Goal: Task Accomplishment & Management: Use online tool/utility

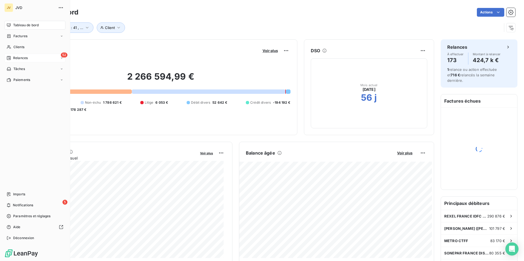
click at [18, 58] on span "Relances" at bounding box center [20, 58] width 15 height 5
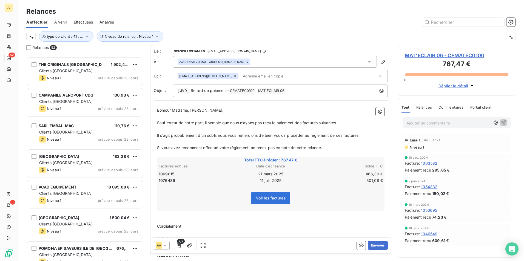
scroll to position [493, 0]
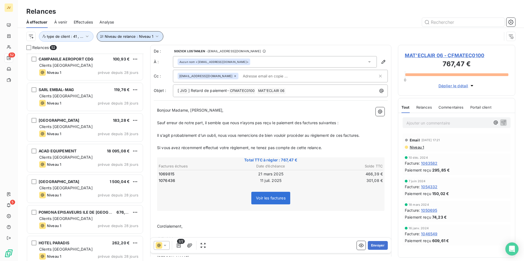
click at [155, 38] on icon "button" at bounding box center [156, 36] width 5 height 5
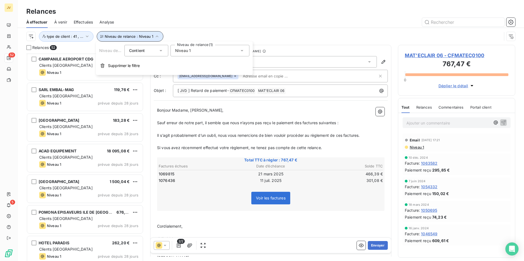
click at [155, 38] on icon "button" at bounding box center [156, 36] width 5 height 5
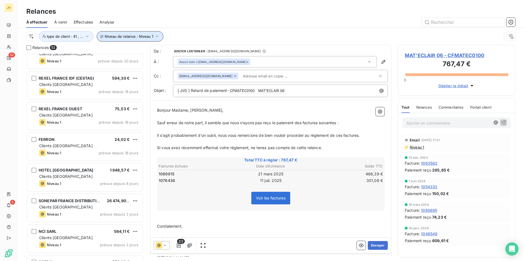
scroll to position [1388, 0]
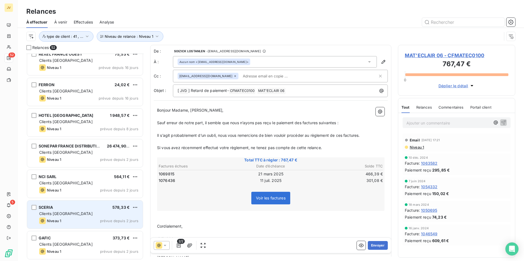
click at [73, 219] on div "Niveau 1 prévue depuis 2 jours" at bounding box center [88, 221] width 99 height 7
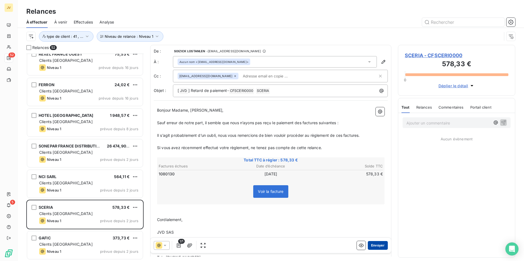
click at [373, 244] on button "Envoyer" at bounding box center [378, 245] width 20 height 9
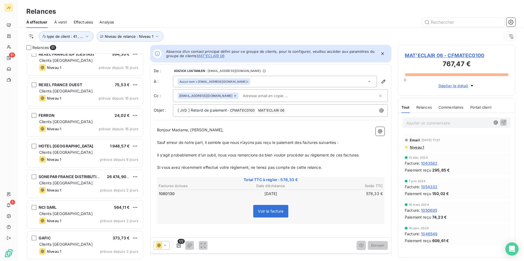
scroll to position [1357, 0]
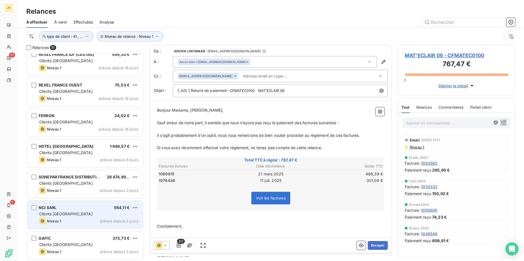
click at [58, 215] on span "Clients [GEOGRAPHIC_DATA]" at bounding box center [65, 214] width 53 height 5
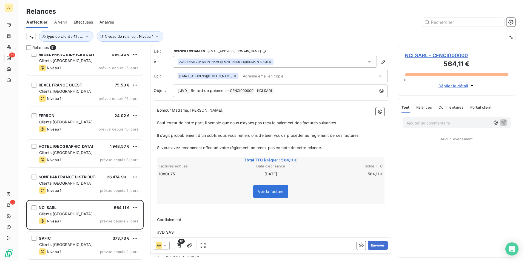
drag, startPoint x: 377, startPoint y: 244, endPoint x: 228, endPoint y: 241, distance: 149.3
click at [228, 241] on div "1/1 Envoyer" at bounding box center [270, 245] width 240 height 15
click at [374, 242] on button "Envoyer" at bounding box center [378, 245] width 20 height 9
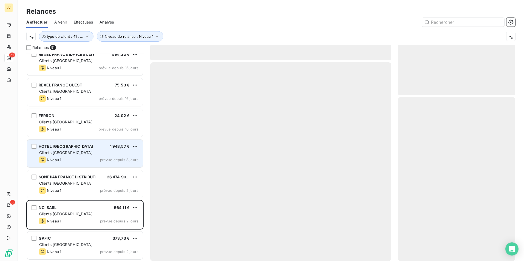
scroll to position [1326, 0]
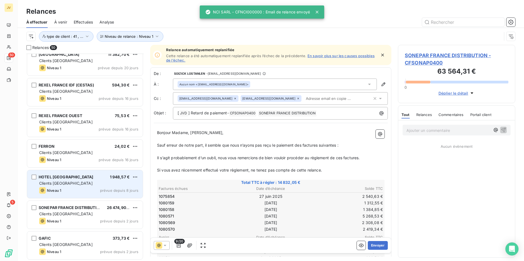
click at [79, 188] on div "Niveau 1 prévue depuis 8 jours" at bounding box center [88, 190] width 99 height 7
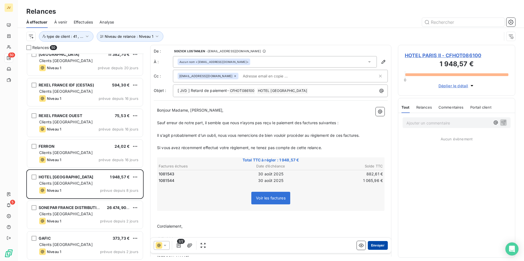
click at [376, 244] on button "Envoyer" at bounding box center [378, 245] width 20 height 9
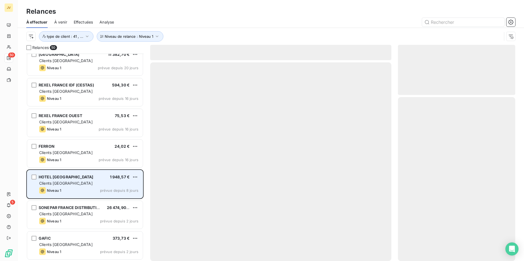
scroll to position [1295, 0]
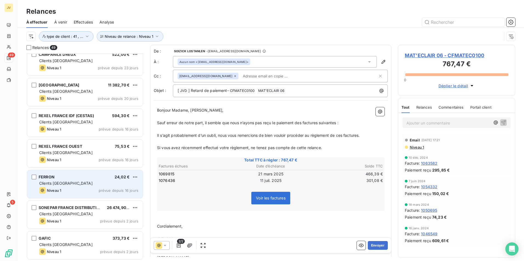
click at [69, 191] on div "Niveau 1 prévue depuis 16 jours" at bounding box center [88, 190] width 99 height 7
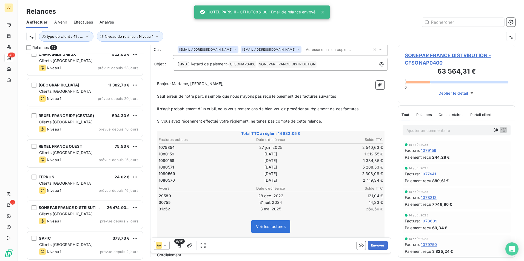
scroll to position [0, 0]
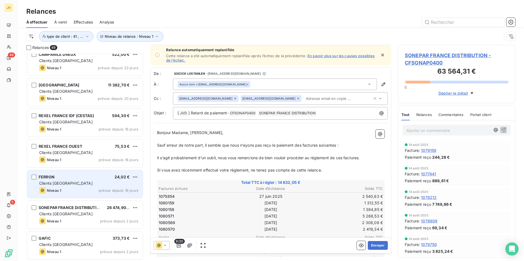
click at [57, 188] on div "Niveau 1" at bounding box center [50, 190] width 22 height 7
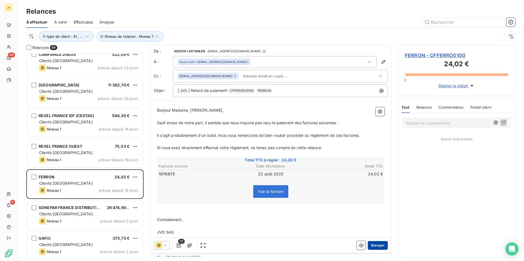
click at [376, 244] on button "Envoyer" at bounding box center [378, 245] width 20 height 9
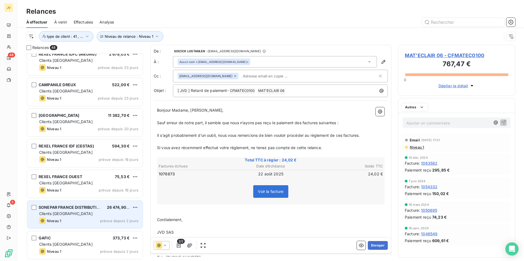
scroll to position [1265, 0]
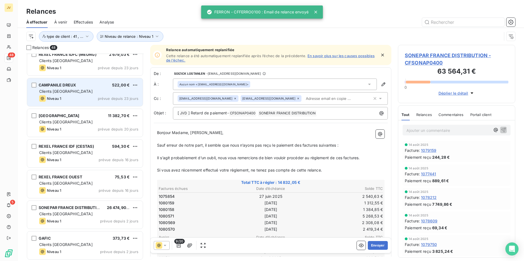
click at [91, 91] on div "Clients [GEOGRAPHIC_DATA]" at bounding box center [88, 91] width 99 height 5
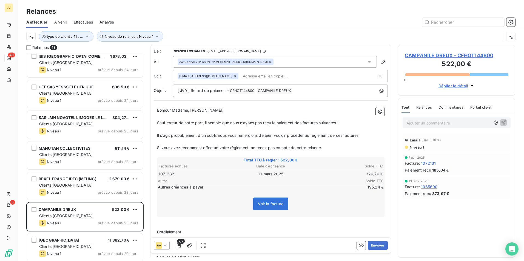
scroll to position [1128, 0]
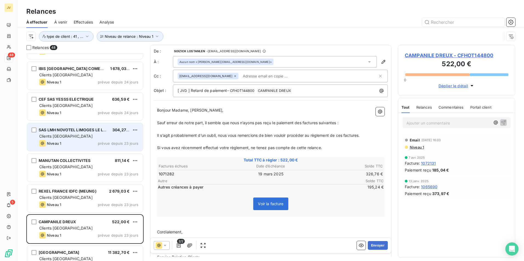
click at [81, 137] on div "Clients [GEOGRAPHIC_DATA]" at bounding box center [88, 136] width 99 height 5
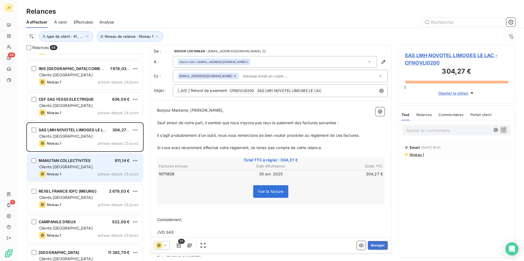
click at [80, 164] on div "MANUTAN COLLECTIVITES 811,14 € Clients France Niveau 1 prévue depuis 23 jours" at bounding box center [85, 168] width 116 height 28
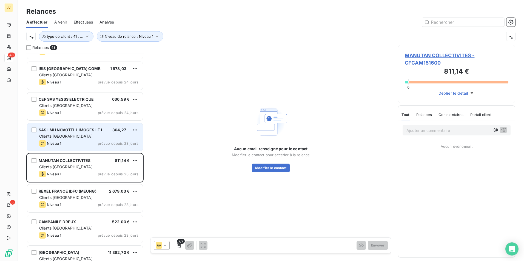
click at [78, 142] on div "Niveau 1 prévue depuis 23 jours" at bounding box center [88, 143] width 99 height 7
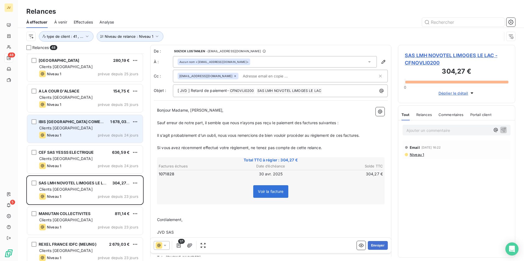
scroll to position [1073, 0]
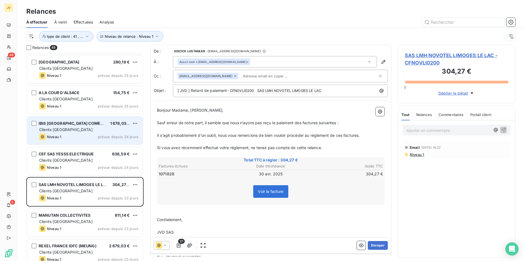
click at [77, 136] on div "Niveau 1 prévue depuis 24 jours" at bounding box center [88, 137] width 99 height 7
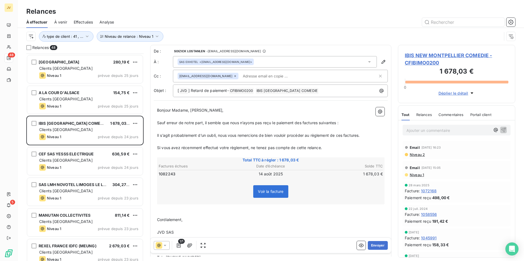
click at [424, 116] on span "Relances" at bounding box center [424, 115] width 16 height 4
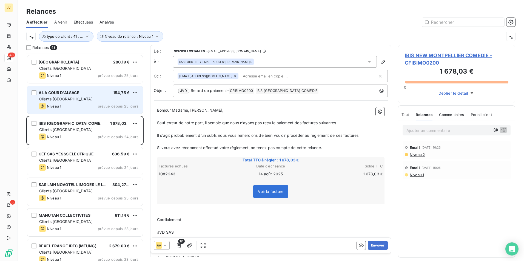
click at [96, 101] on div "Clients [GEOGRAPHIC_DATA]" at bounding box center [88, 98] width 99 height 5
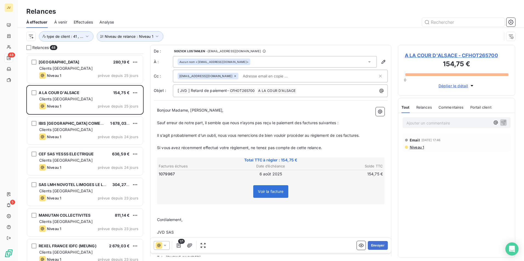
click at [426, 107] on span "Relances" at bounding box center [424, 107] width 16 height 4
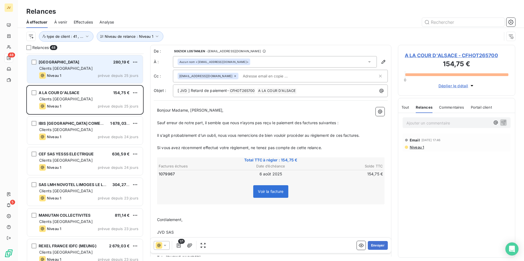
click at [85, 71] on div "Clients [GEOGRAPHIC_DATA]" at bounding box center [88, 68] width 99 height 5
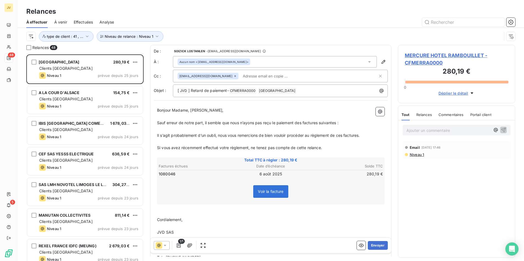
click at [421, 116] on span "Relances" at bounding box center [424, 115] width 16 height 4
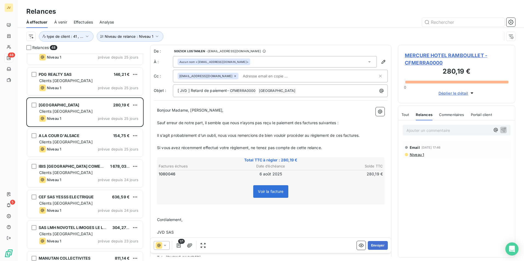
scroll to position [963, 0]
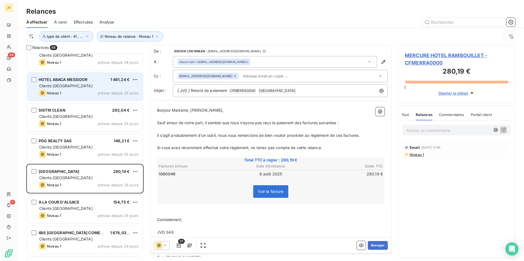
click at [93, 92] on div "Niveau 1 prévue depuis 25 jours" at bounding box center [88, 93] width 99 height 7
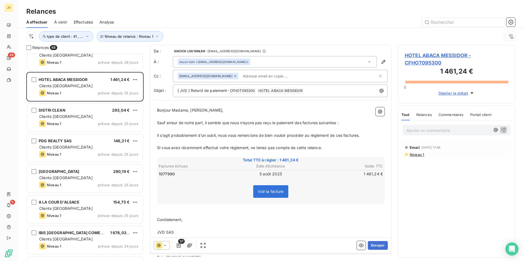
click at [422, 115] on span "Relances" at bounding box center [424, 115] width 16 height 4
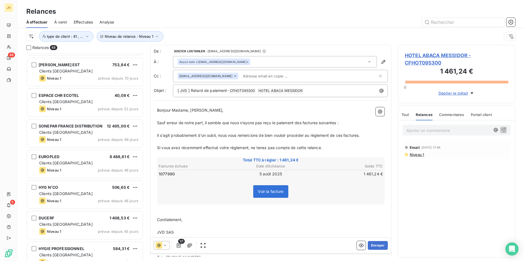
scroll to position [82, 0]
